Goal: Information Seeking & Learning: Learn about a topic

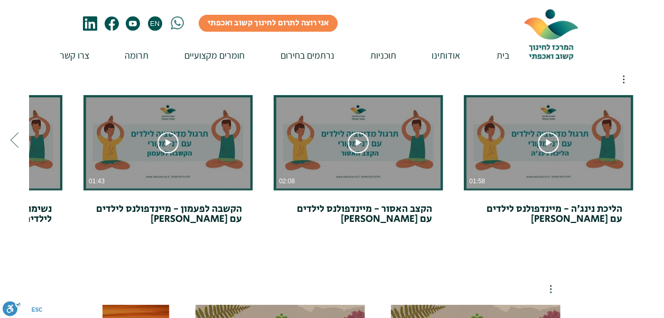
scroll to position [264, 0]
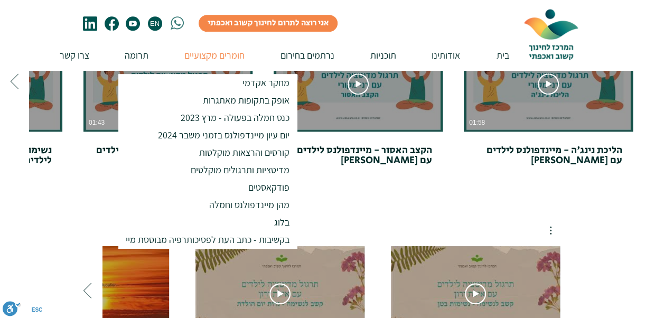
click at [222, 55] on p "חומרים מקצועיים" at bounding box center [214, 55] width 71 height 30
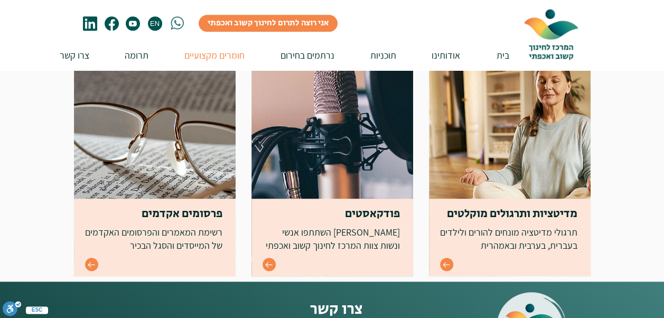
scroll to position [476, 0]
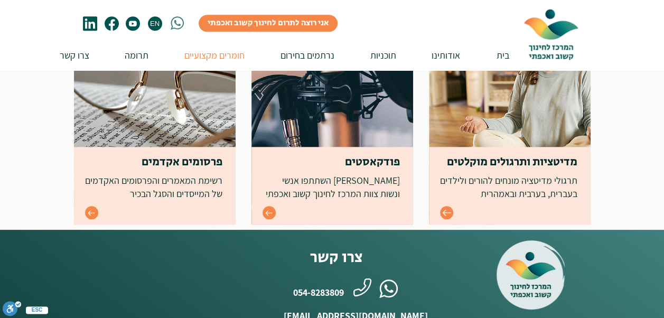
click at [447, 213] on icon "Go to" at bounding box center [446, 213] width 8 height 6
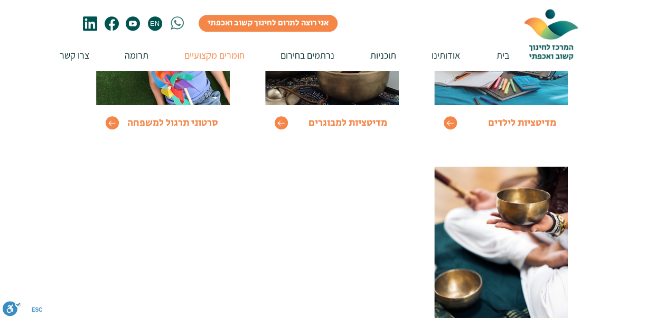
scroll to position [264, 0]
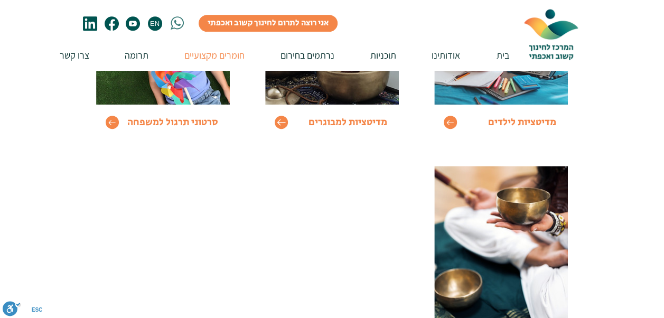
click at [278, 122] on icon "Go to" at bounding box center [281, 122] width 8 height 6
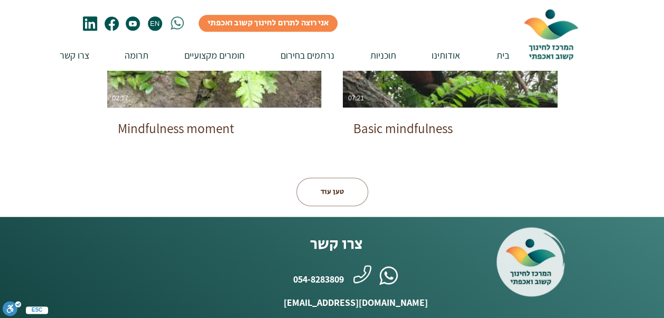
scroll to position [687, 0]
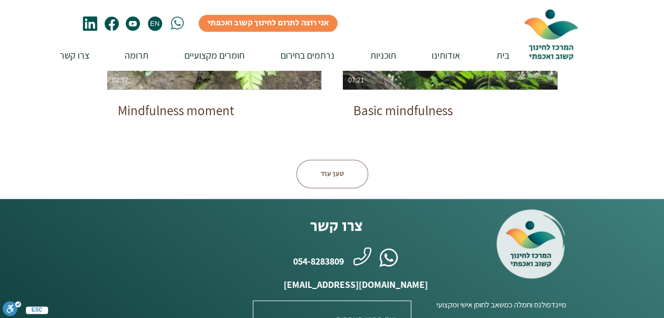
click at [324, 175] on button "טען עוד" at bounding box center [332, 174] width 72 height 29
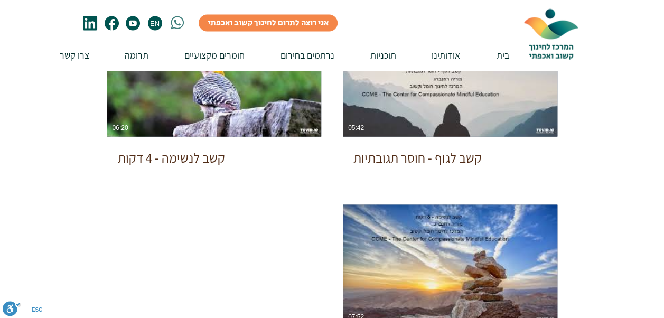
scroll to position [951, 0]
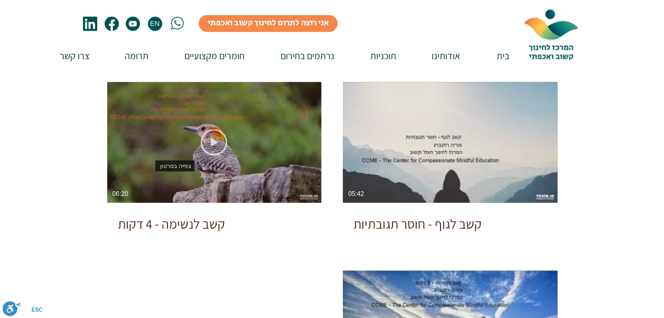
drag, startPoint x: 215, startPoint y: 143, endPoint x: 213, endPoint y: 148, distance: 5.5
click at [215, 144] on icon "צפייה בסרטון" at bounding box center [214, 142] width 26 height 26
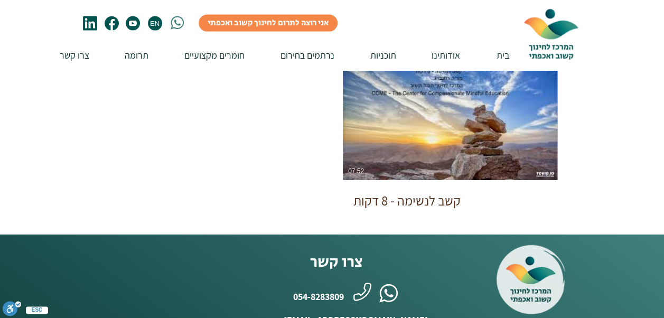
scroll to position [1321, 0]
